Goal: Transaction & Acquisition: Purchase product/service

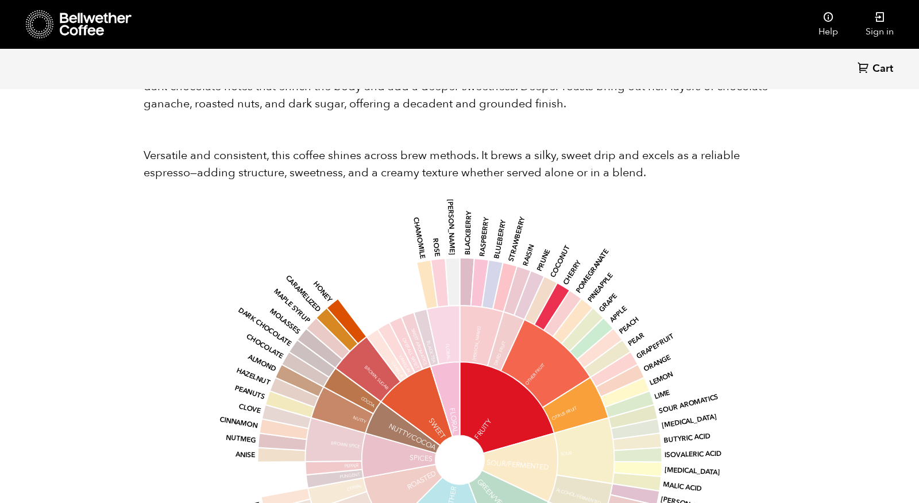
scroll to position [965, 0]
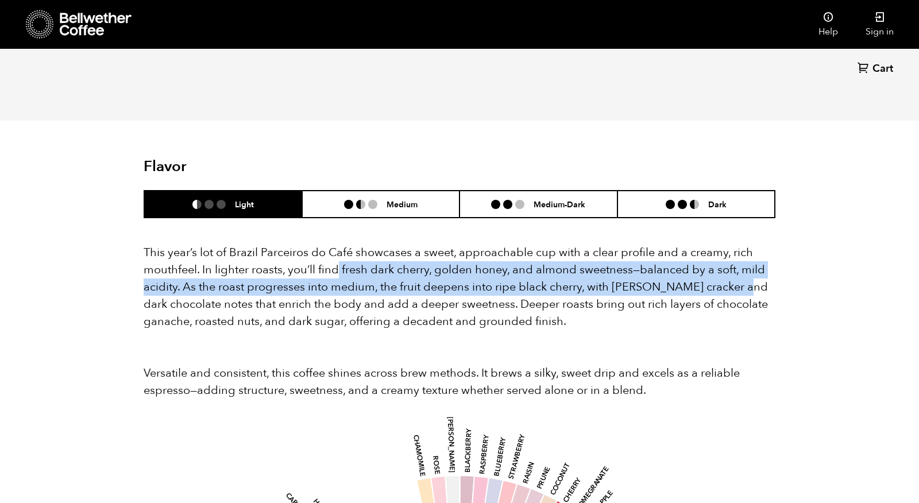
drag, startPoint x: 338, startPoint y: 252, endPoint x: 746, endPoint y: 268, distance: 408.7
click at [746, 268] on p "This year’s lot of Brazil Parceiros do Café showcases a sweet, approachable cup…" at bounding box center [460, 287] width 632 height 86
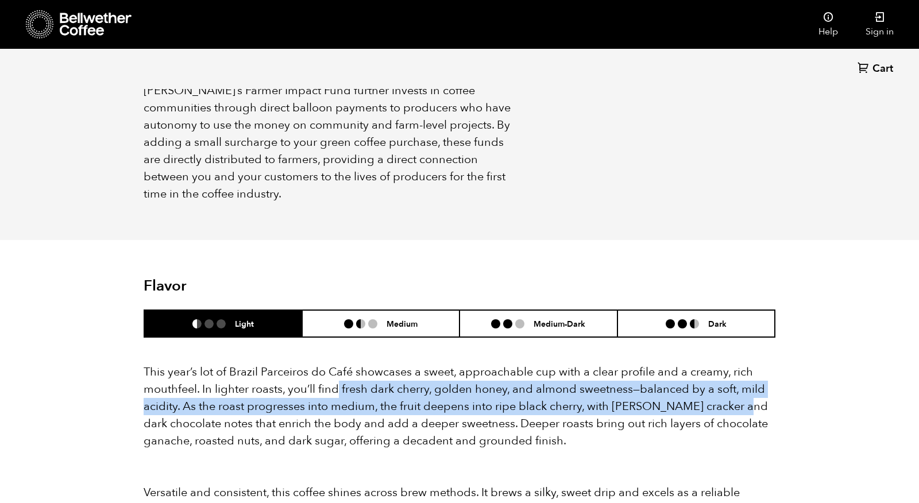
scroll to position [583, 0]
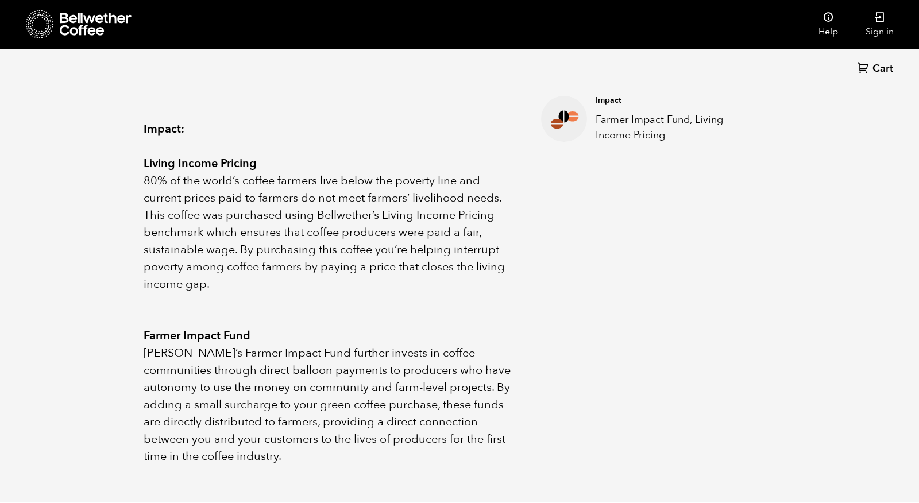
click at [73, 36] on div at bounding box center [79, 24] width 106 height 29
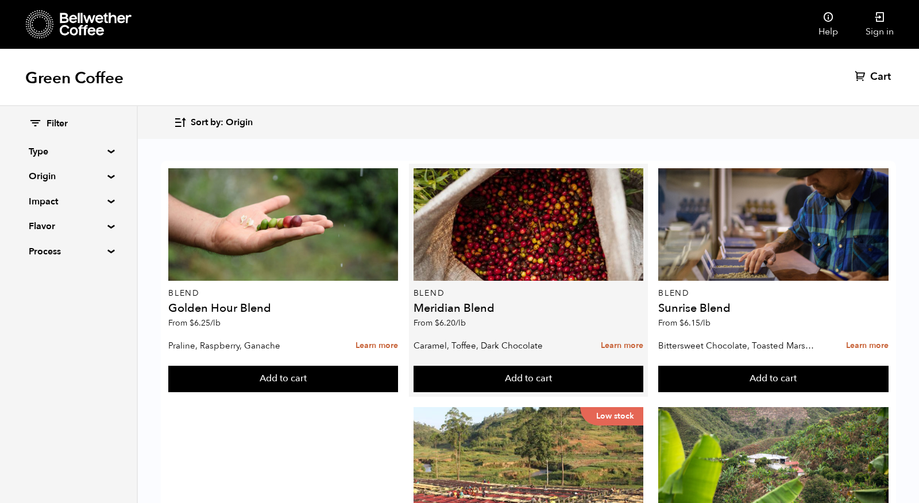
scroll to position [263, 0]
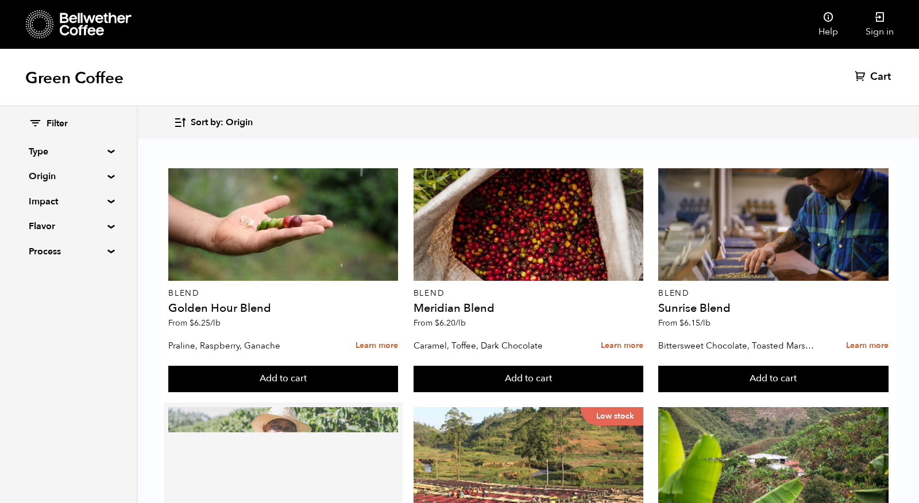
click at [350, 407] on div at bounding box center [283, 463] width 230 height 113
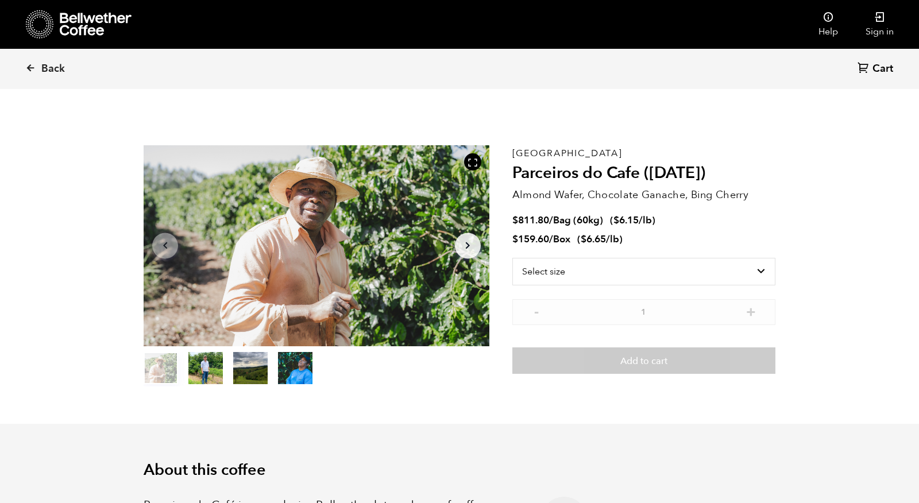
scroll to position [500, 612]
click at [680, 272] on select "Select size Bag (60kg) (132 lbs) Box (24 lbs)" at bounding box center [643, 272] width 263 height 28
select select "box"
click at [512, 258] on select "Select size Bag (60kg) (132 lbs) Box (24 lbs)" at bounding box center [643, 272] width 263 height 28
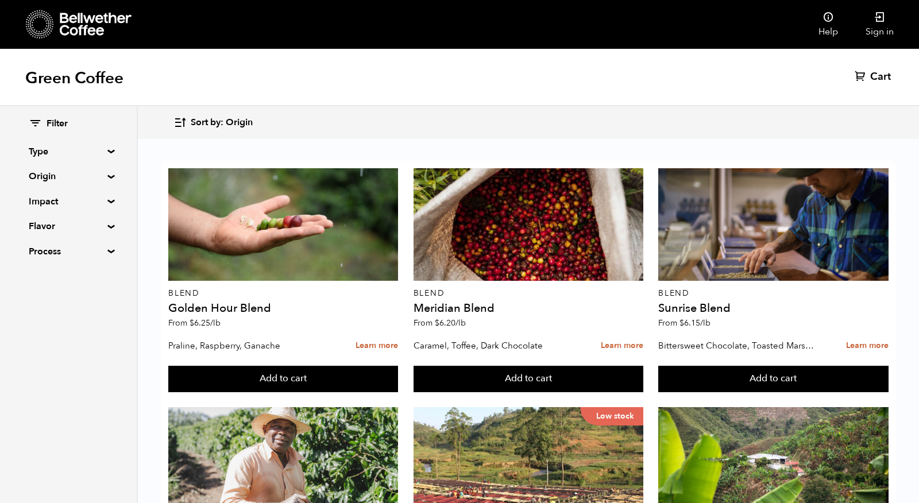
scroll to position [712, 0]
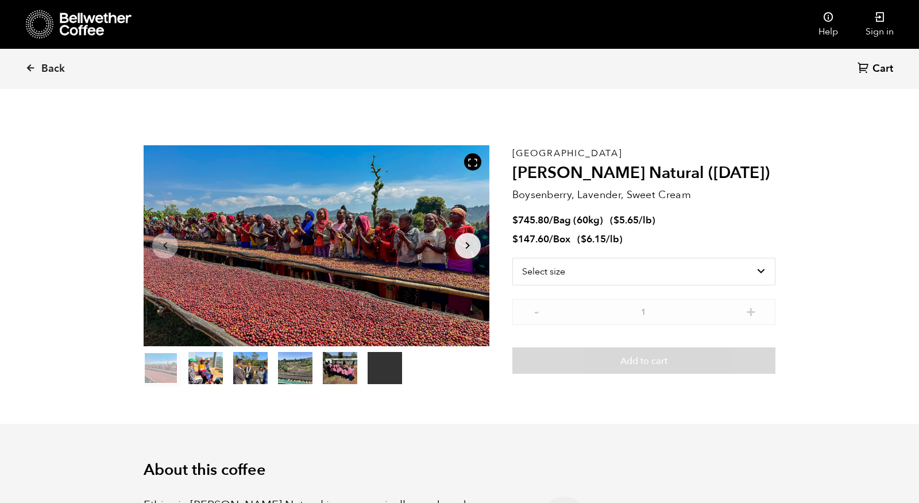
scroll to position [500, 612]
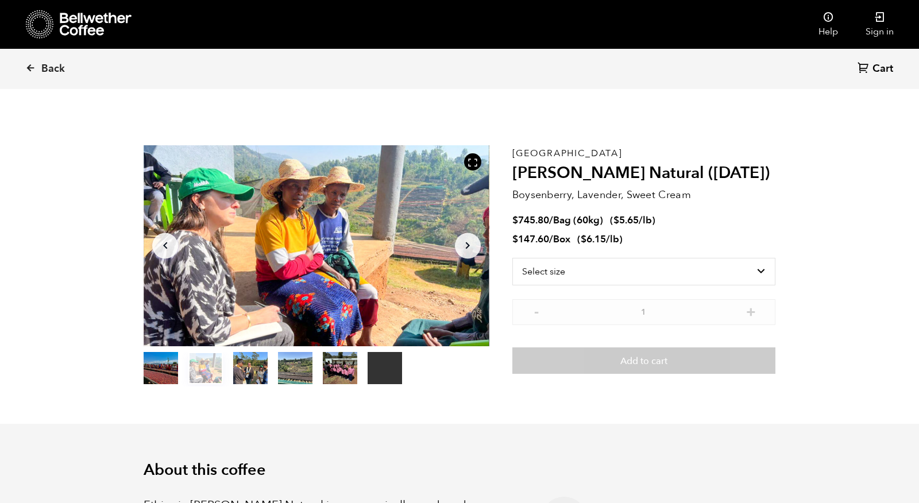
click at [98, 16] on icon at bounding box center [96, 24] width 72 height 23
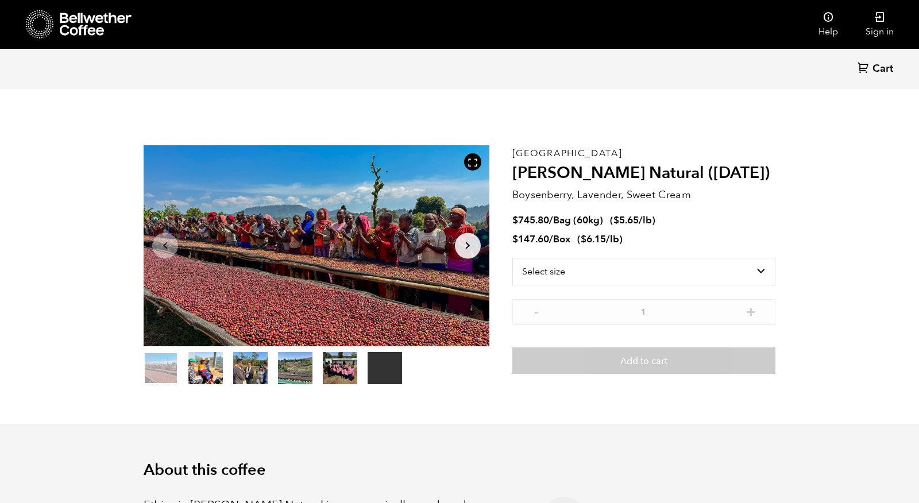
scroll to position [500, 612]
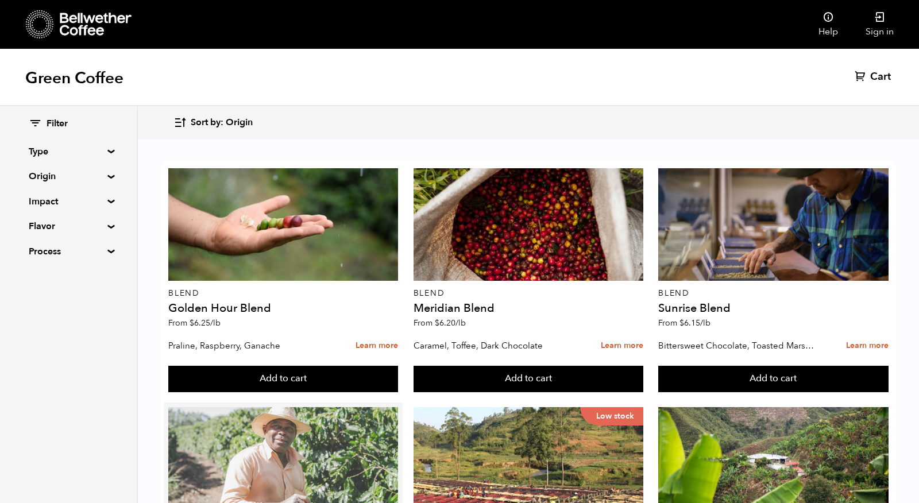
click at [296, 431] on div at bounding box center [283, 463] width 230 height 113
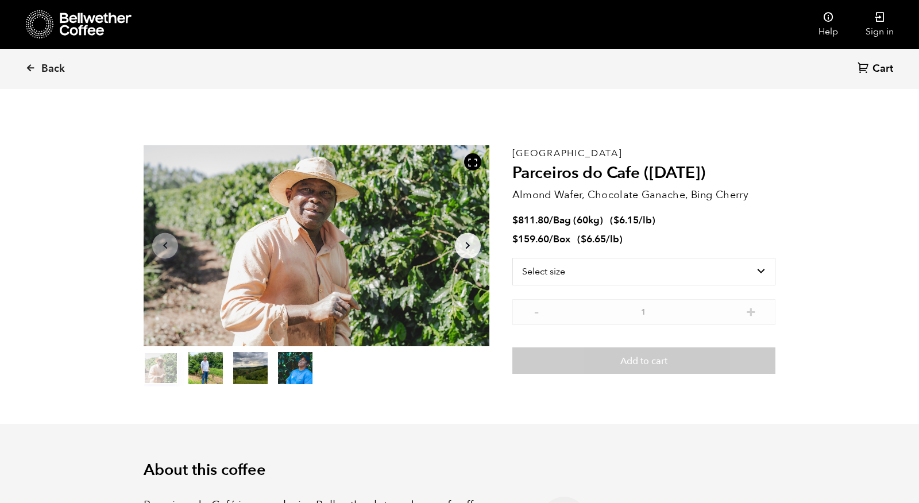
scroll to position [500, 612]
